Goal: Task Accomplishment & Management: Manage account settings

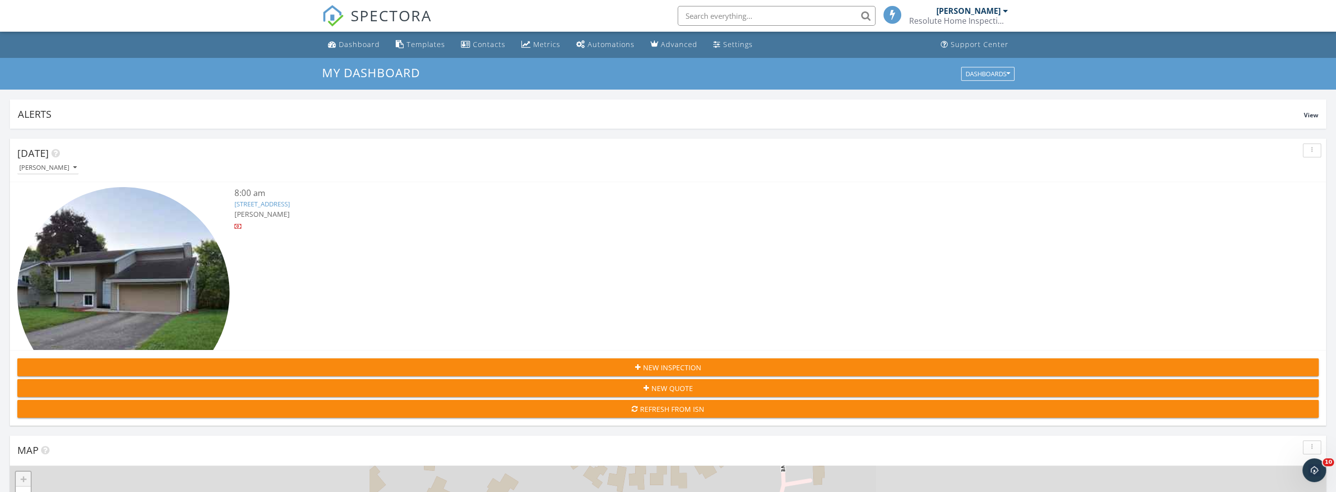
scroll to position [1692, 1336]
click at [360, 39] on link "Dashboard" at bounding box center [354, 45] width 60 height 18
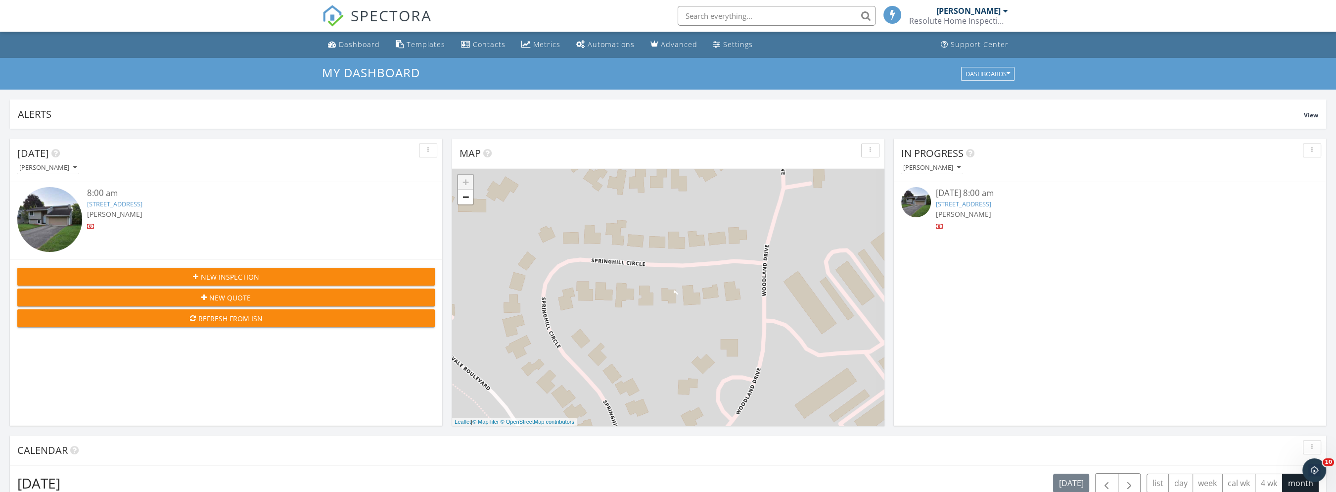
click at [143, 200] on link "[STREET_ADDRESS]" at bounding box center [114, 203] width 55 height 9
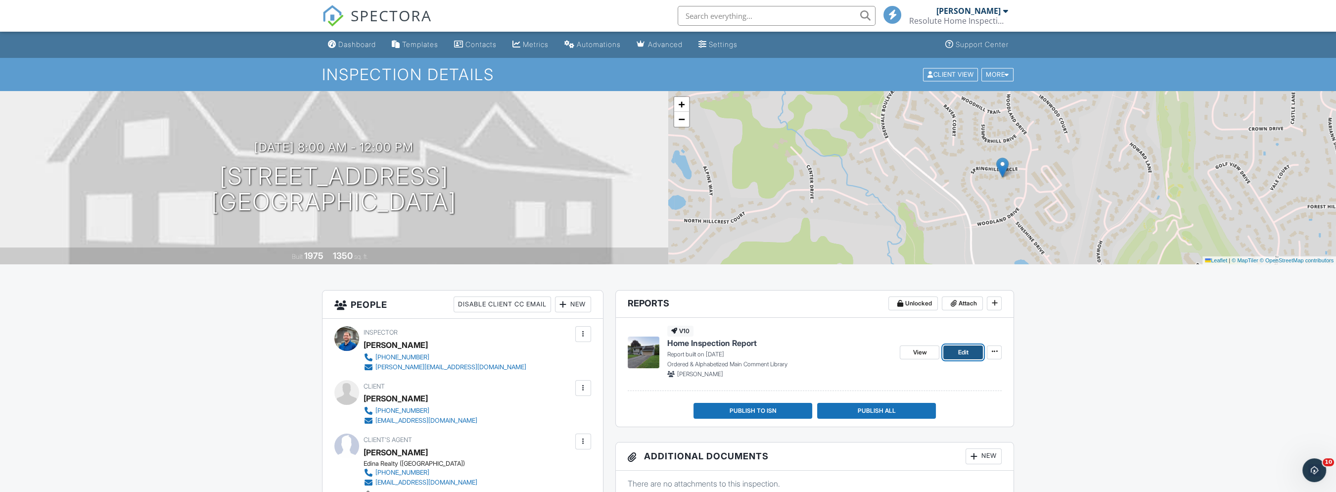
click at [971, 353] on link "Edit" at bounding box center [964, 352] width 40 height 14
